Goal: Navigation & Orientation: Find specific page/section

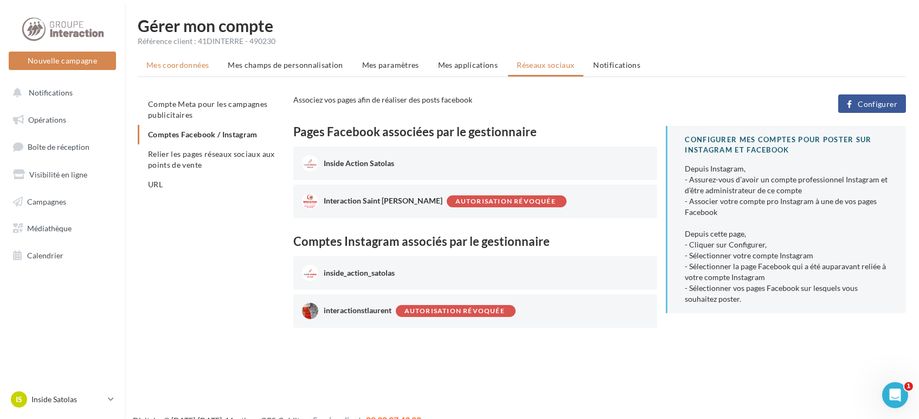
click at [163, 67] on span "Mes coordonnées" at bounding box center [177, 64] width 62 height 9
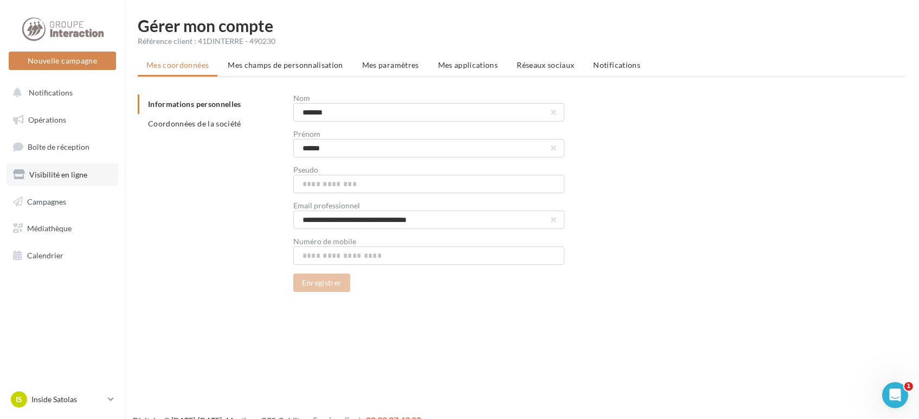
click at [59, 170] on span "Visibilité en ligne" at bounding box center [58, 174] width 58 height 9
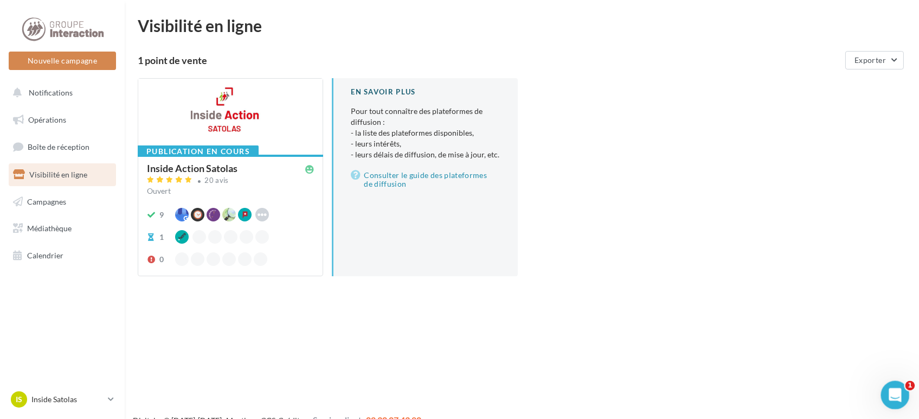
click at [885, 398] on div "Ouvrir le Messenger Intercom" at bounding box center [894, 393] width 36 height 36
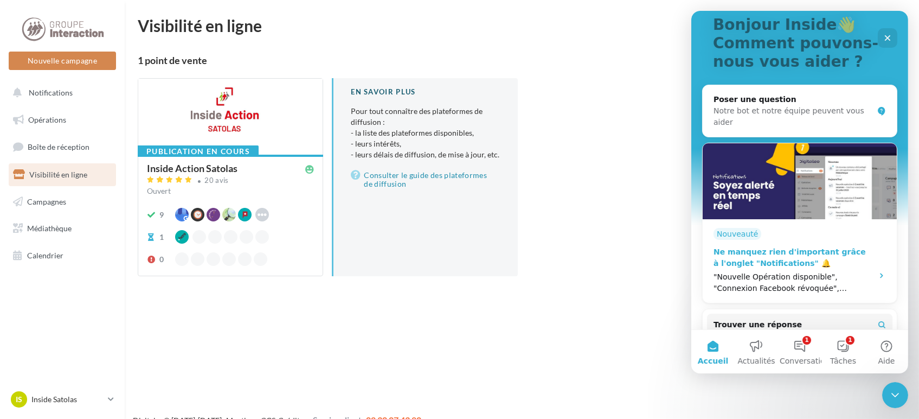
scroll to position [74, 0]
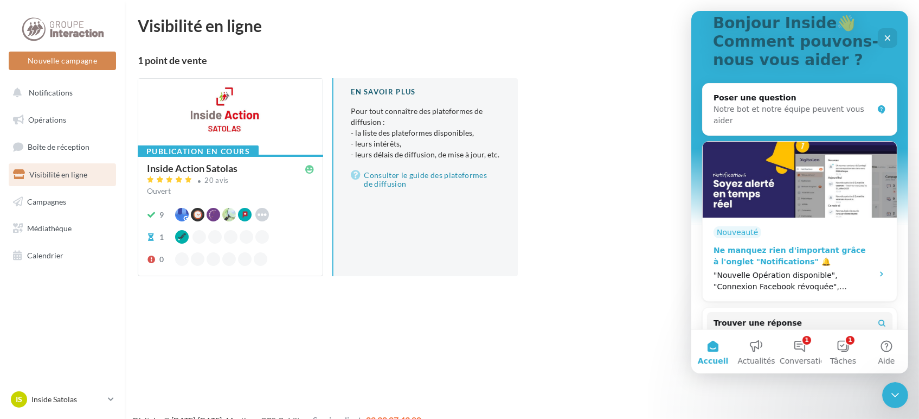
click at [743, 245] on div "Ne manquez rien d'important grâce à l'onglet "Notifications" 🔔" at bounding box center [789, 256] width 153 height 23
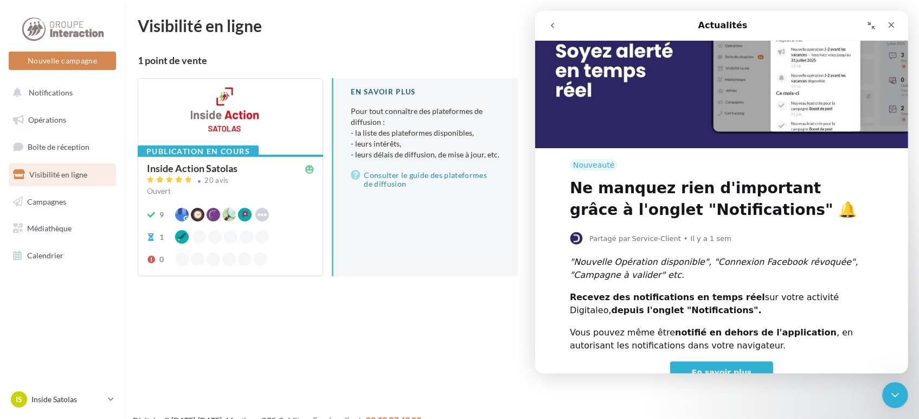
scroll to position [129, 0]
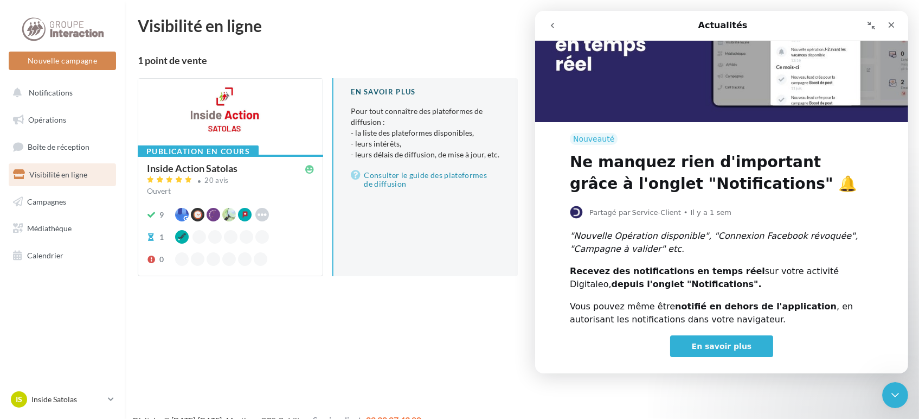
click at [714, 342] on span "En savoir plus" at bounding box center [722, 346] width 60 height 9
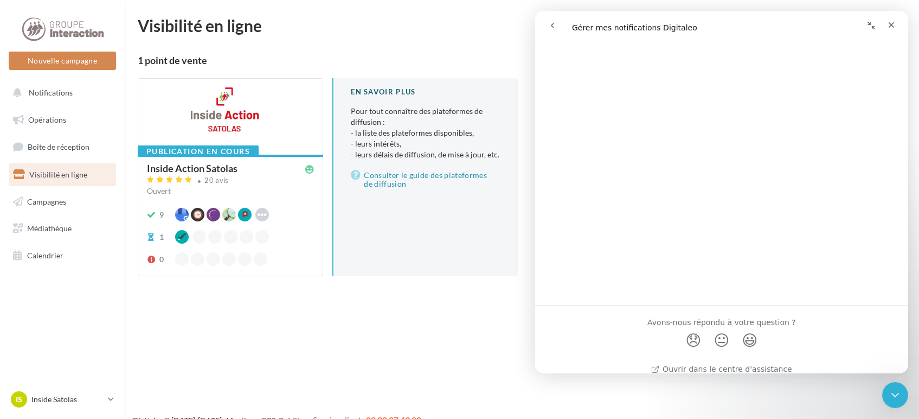
scroll to position [1422, 0]
click at [327, 396] on div "Nouvelle campagne Nouvelle campagne Notifications Opérations Boîte de réception…" at bounding box center [459, 226] width 919 height 419
click at [105, 399] on link "IS Inside [PERSON_NAME] Inside-[PERSON_NAME]" at bounding box center [62, 399] width 107 height 21
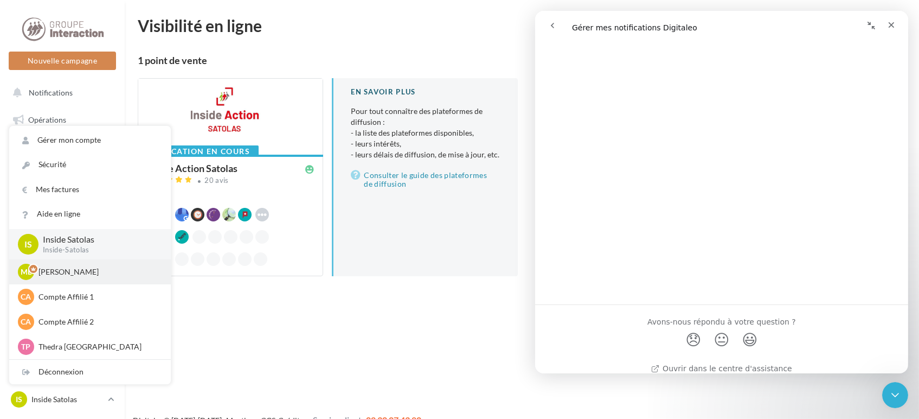
click at [97, 271] on p "Mathis Leray-Martin" at bounding box center [98, 271] width 119 height 11
click at [305, 343] on div "Nouvelle campagne Nouvelle campagne Notifications Opérations Boîte de réception…" at bounding box center [459, 226] width 919 height 419
